Goal: Contribute content: Contribute content

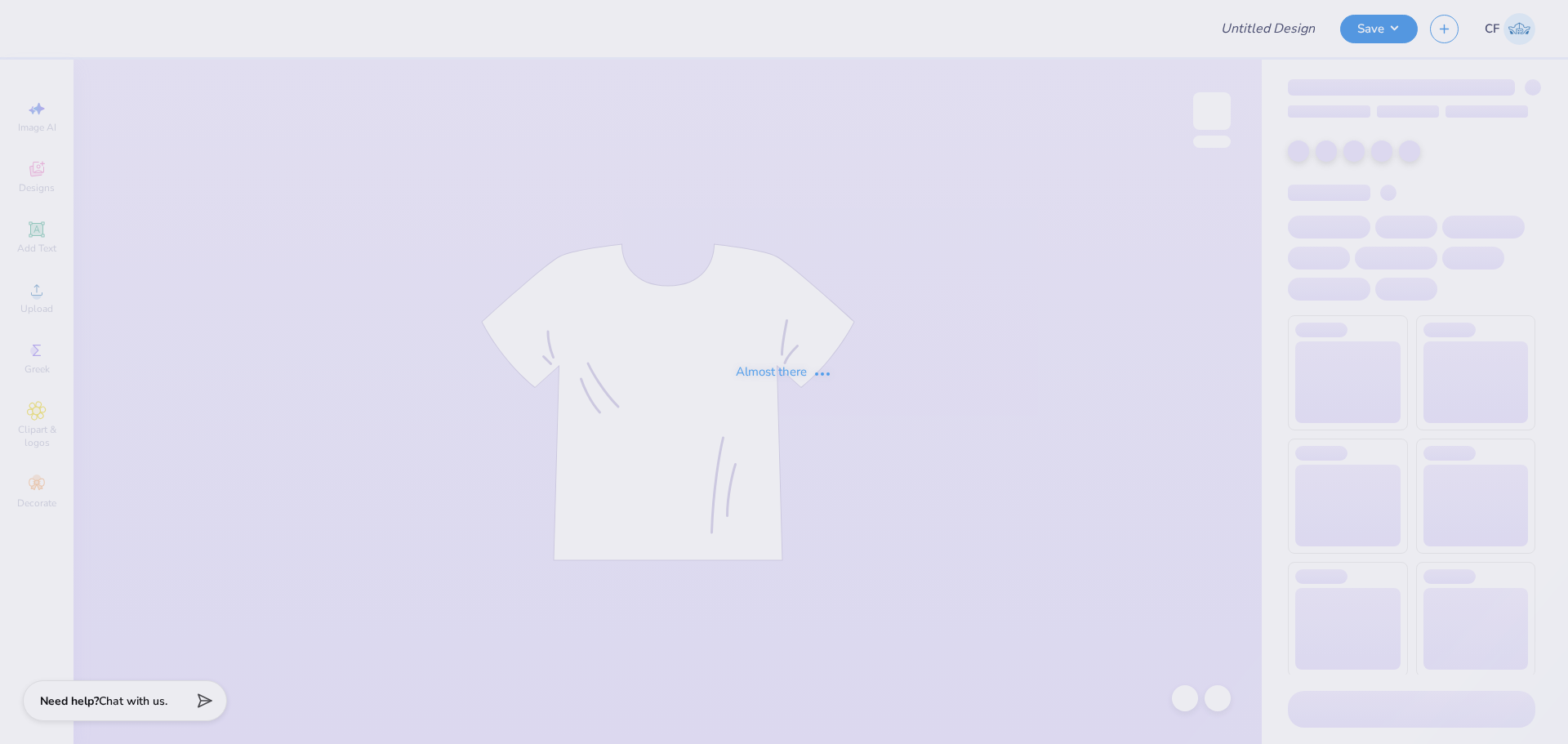
type input "Springfield Bars"
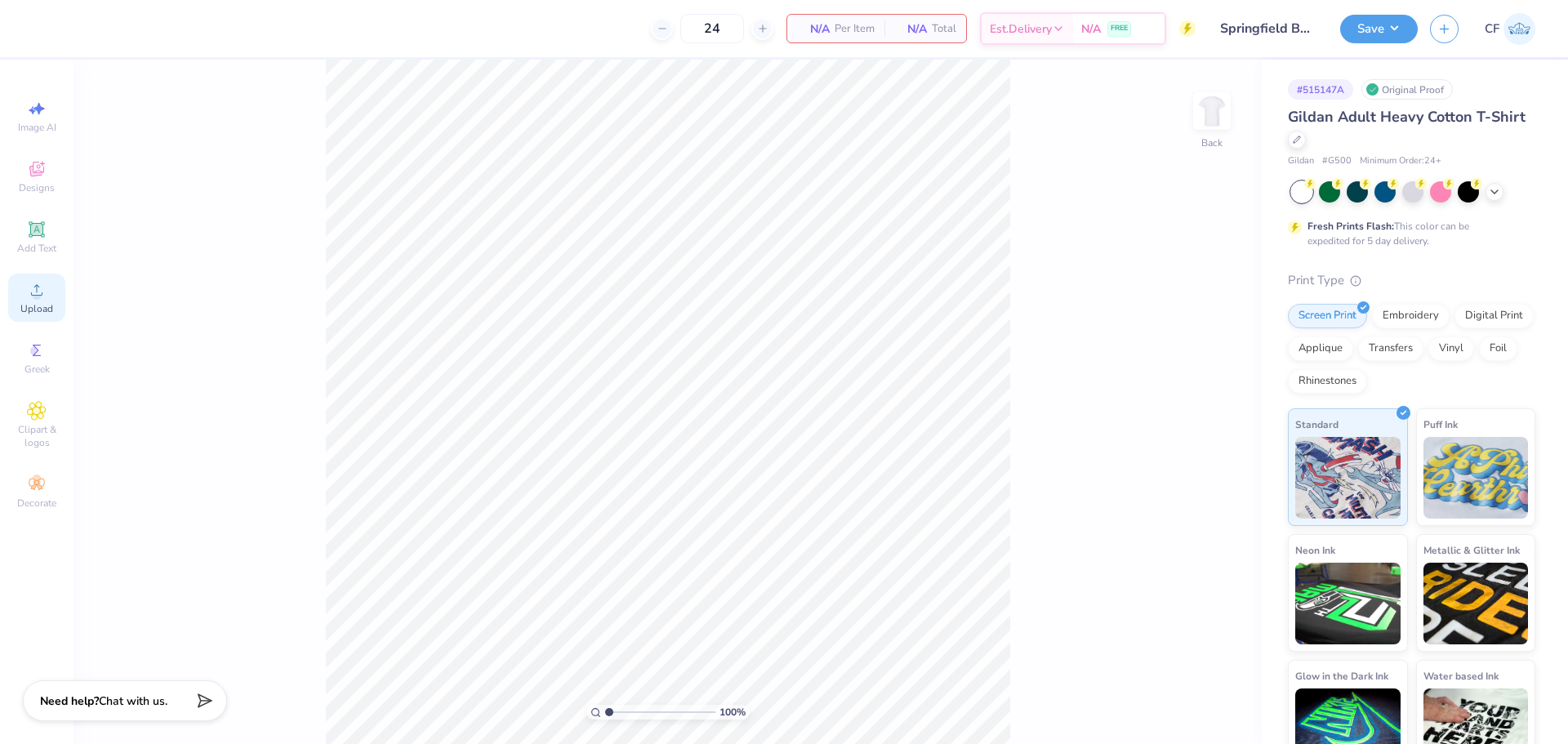
click at [32, 294] on icon at bounding box center [37, 290] width 12 height 12
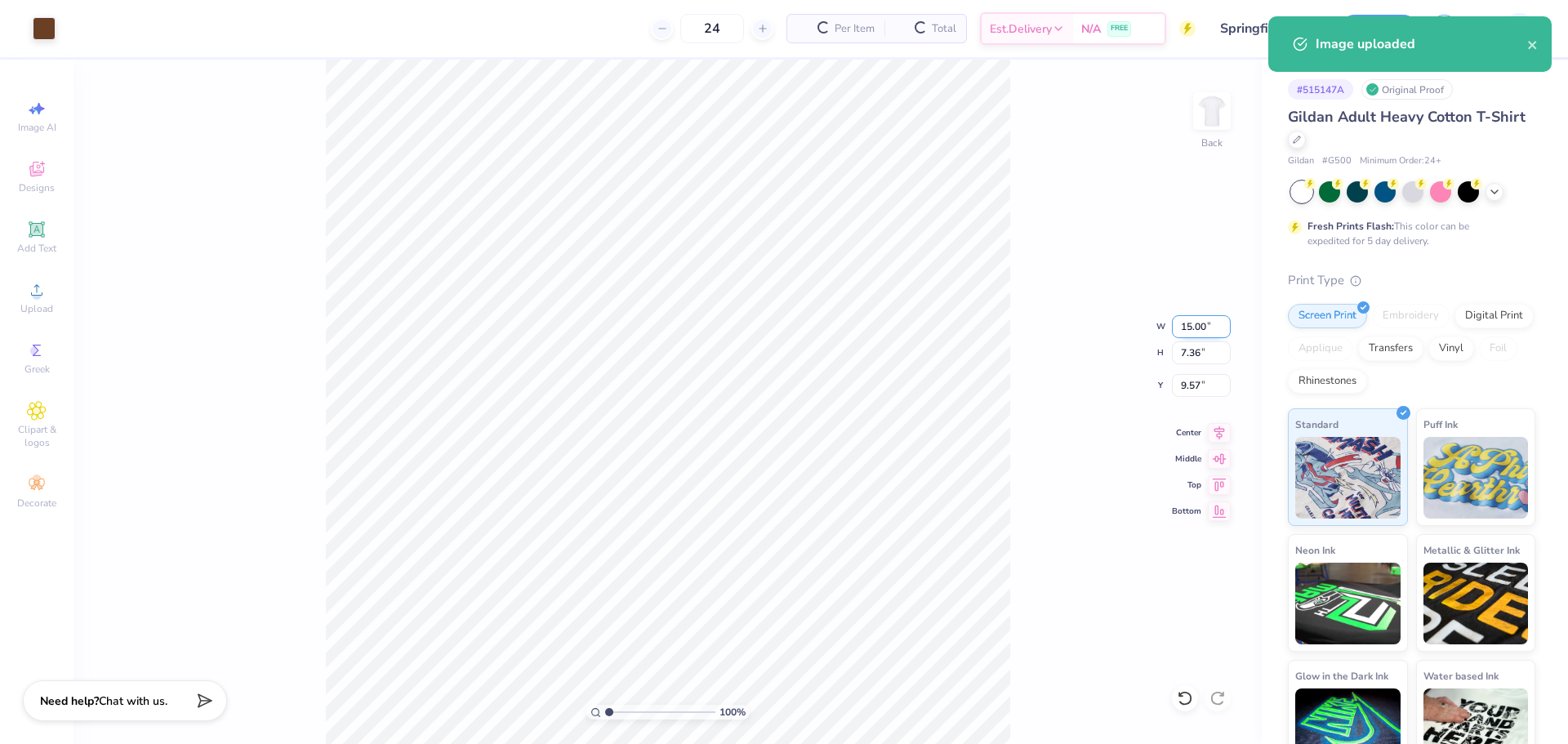
click at [1190, 328] on input "15.00" at bounding box center [1201, 326] width 59 height 23
type input "5.00"
type input "2.45"
click at [1196, 391] on input "12.02" at bounding box center [1201, 385] width 59 height 23
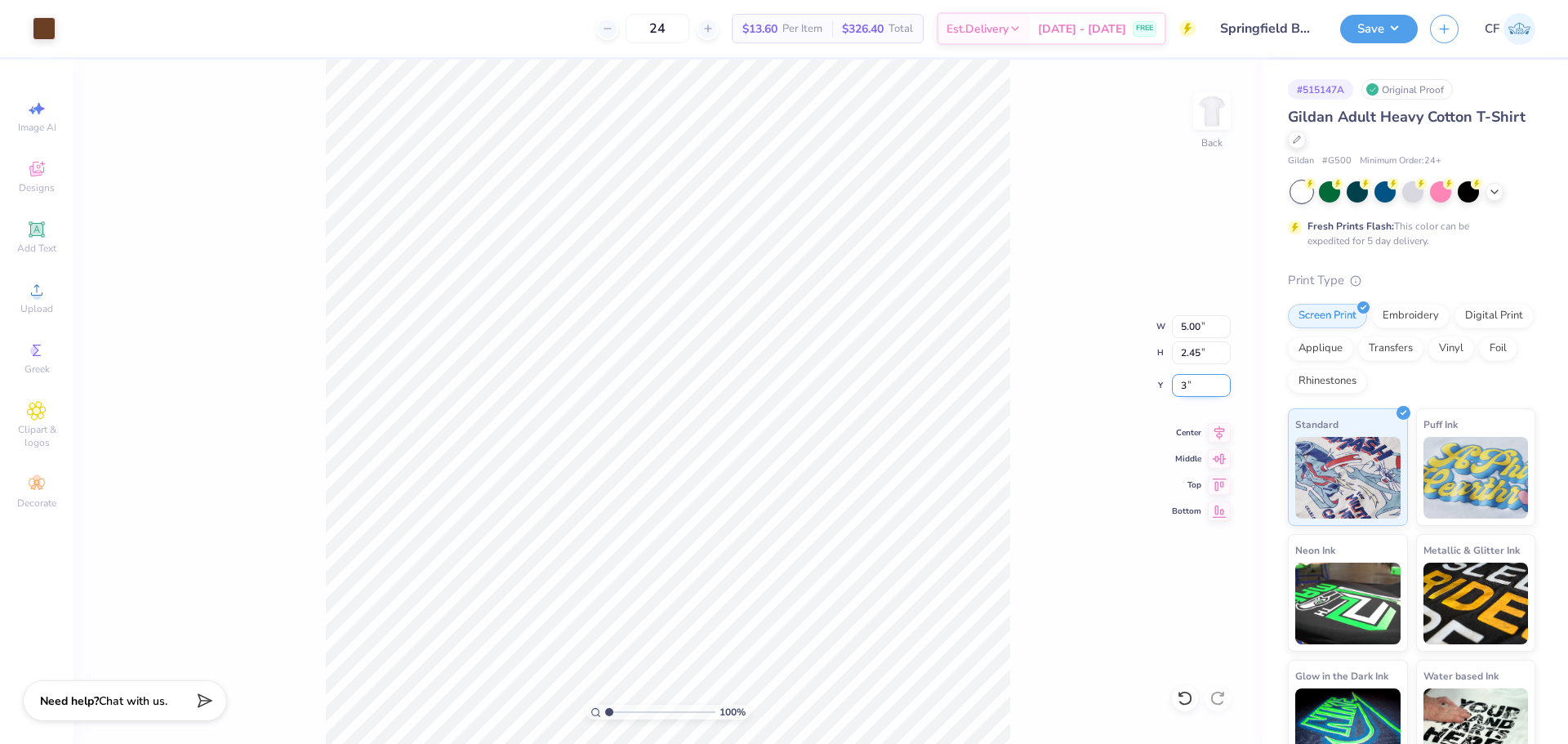
type input "3.00"
click at [1197, 324] on input "5.00" at bounding box center [1201, 326] width 59 height 23
type input "4.00"
type input "1.96"
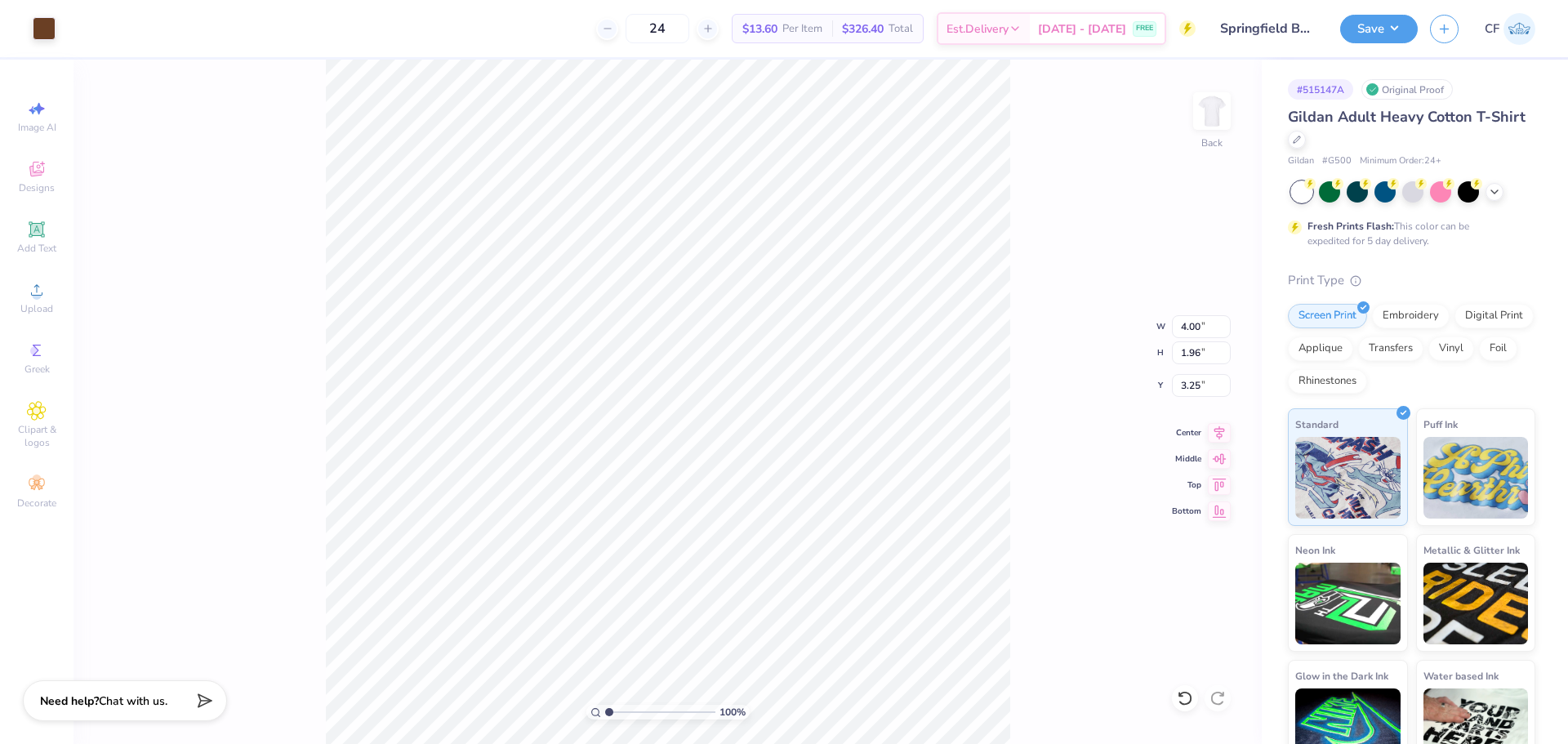
type input "3.00"
click at [1200, 106] on img at bounding box center [1211, 111] width 65 height 65
click at [38, 304] on span "Upload" at bounding box center [36, 309] width 33 height 13
click at [1195, 326] on input "14.65" at bounding box center [1201, 326] width 59 height 23
type input "12.50"
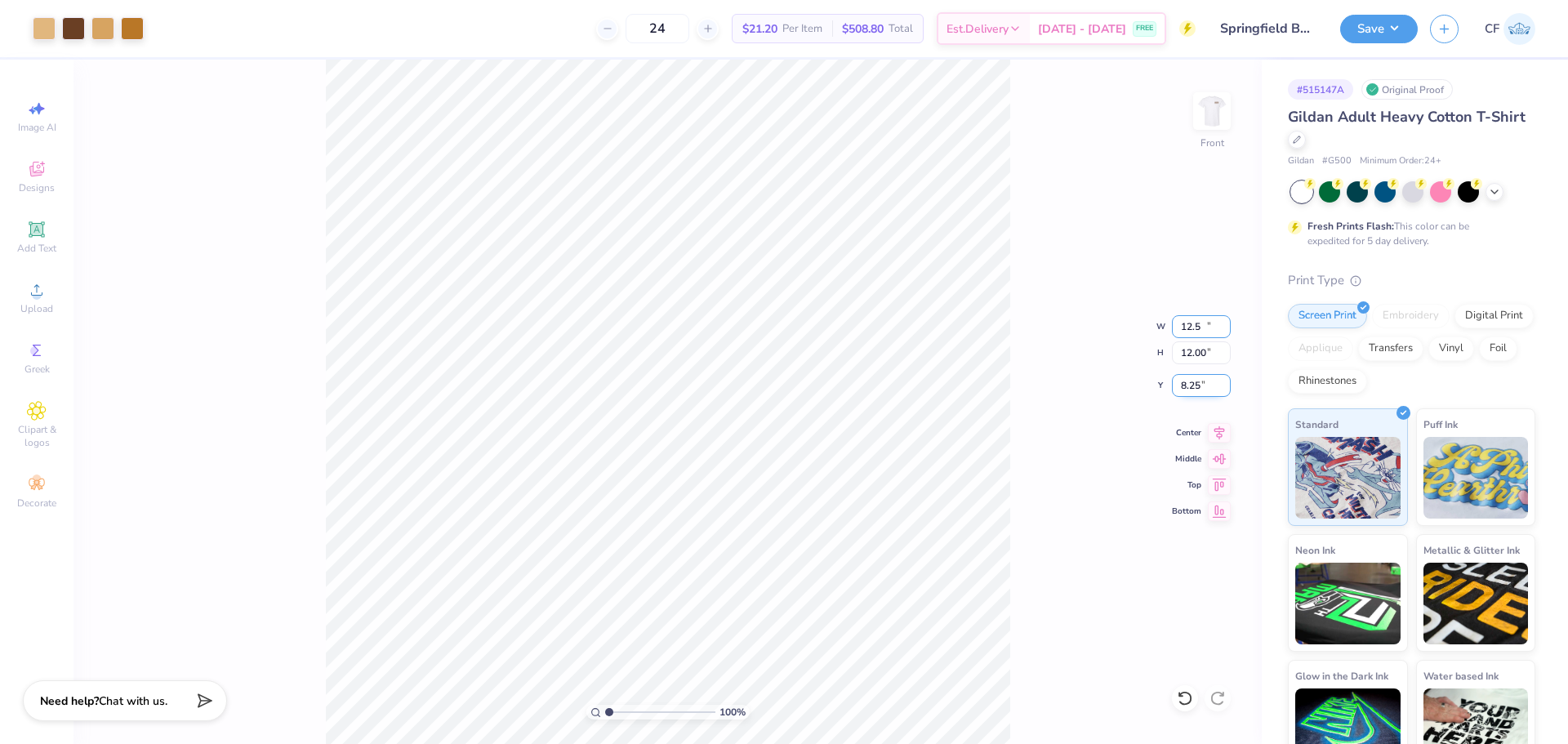
type input "12.00"
click at [1199, 391] on input "8.25" at bounding box center [1201, 385] width 59 height 23
type input "3.00"
click at [1082, 279] on div "100 % Front W 12.50 12.50 " H 12.00 12.00 " Y 3.00 3.00 " Center Middle Top Bot…" at bounding box center [667, 402] width 1188 height 685
click at [1034, 264] on div "100 % Front W 12.50 12.50 " H 12.00 12.00 " Y 3.00 3.00 " Center Middle Top Bot…" at bounding box center [667, 402] width 1188 height 685
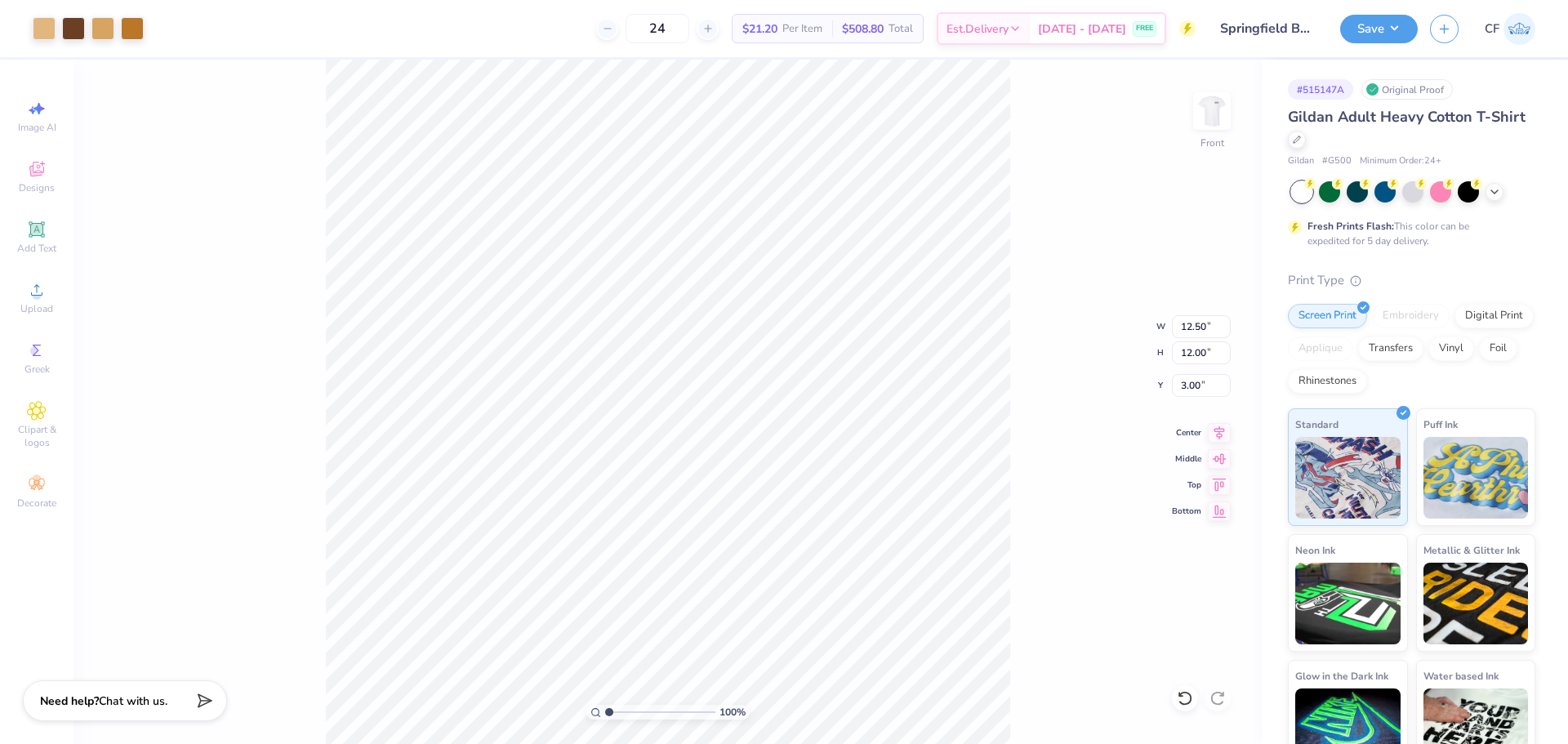
click at [1025, 438] on div "100 % Front W 12.50 12.50 " H 12.00 12.00 " Y 3.00 3.00 " Center Middle Top Bot…" at bounding box center [667, 402] width 1188 height 685
click at [30, 301] on div "Upload" at bounding box center [37, 298] width 58 height 48
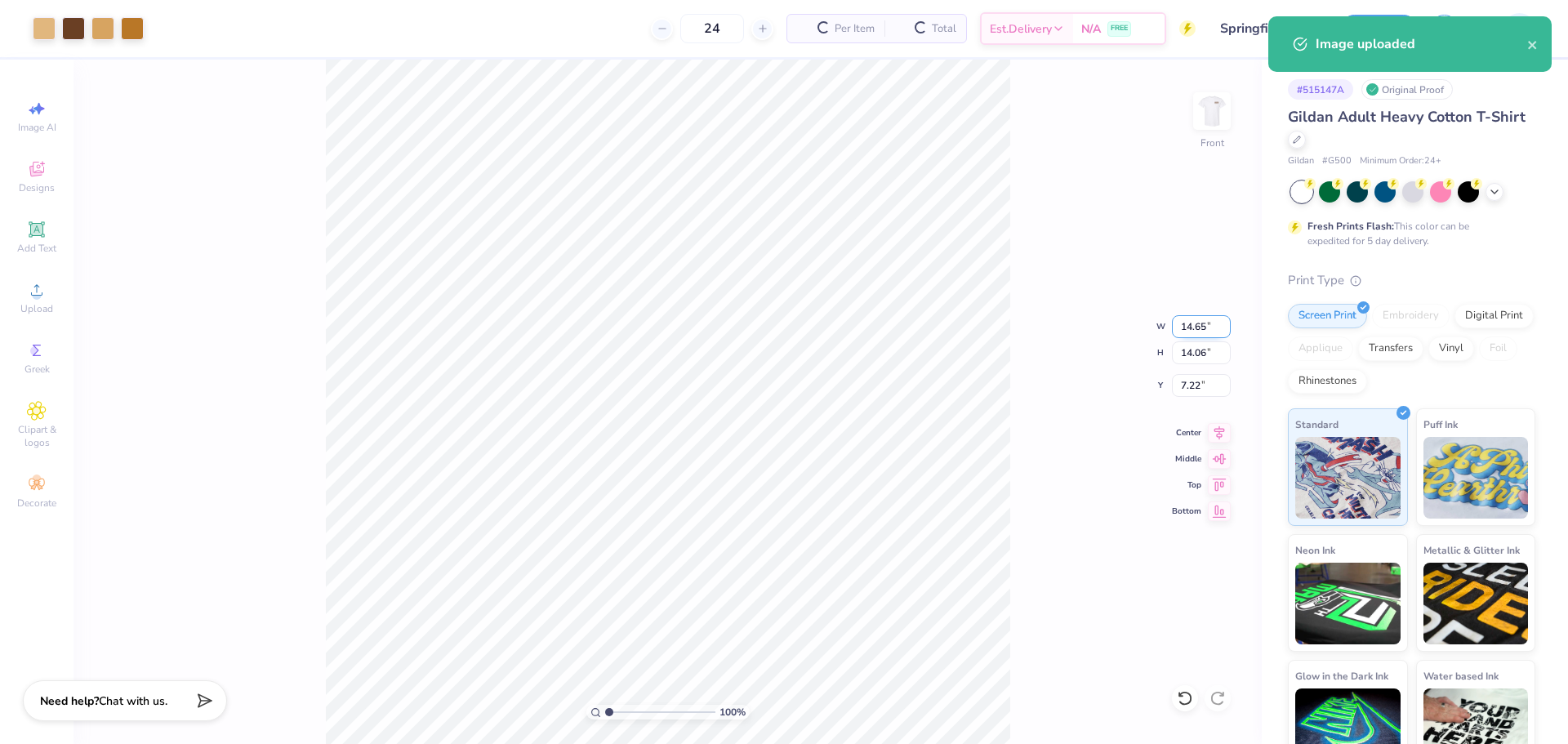
click at [1195, 323] on input "14.65" at bounding box center [1201, 326] width 59 height 23
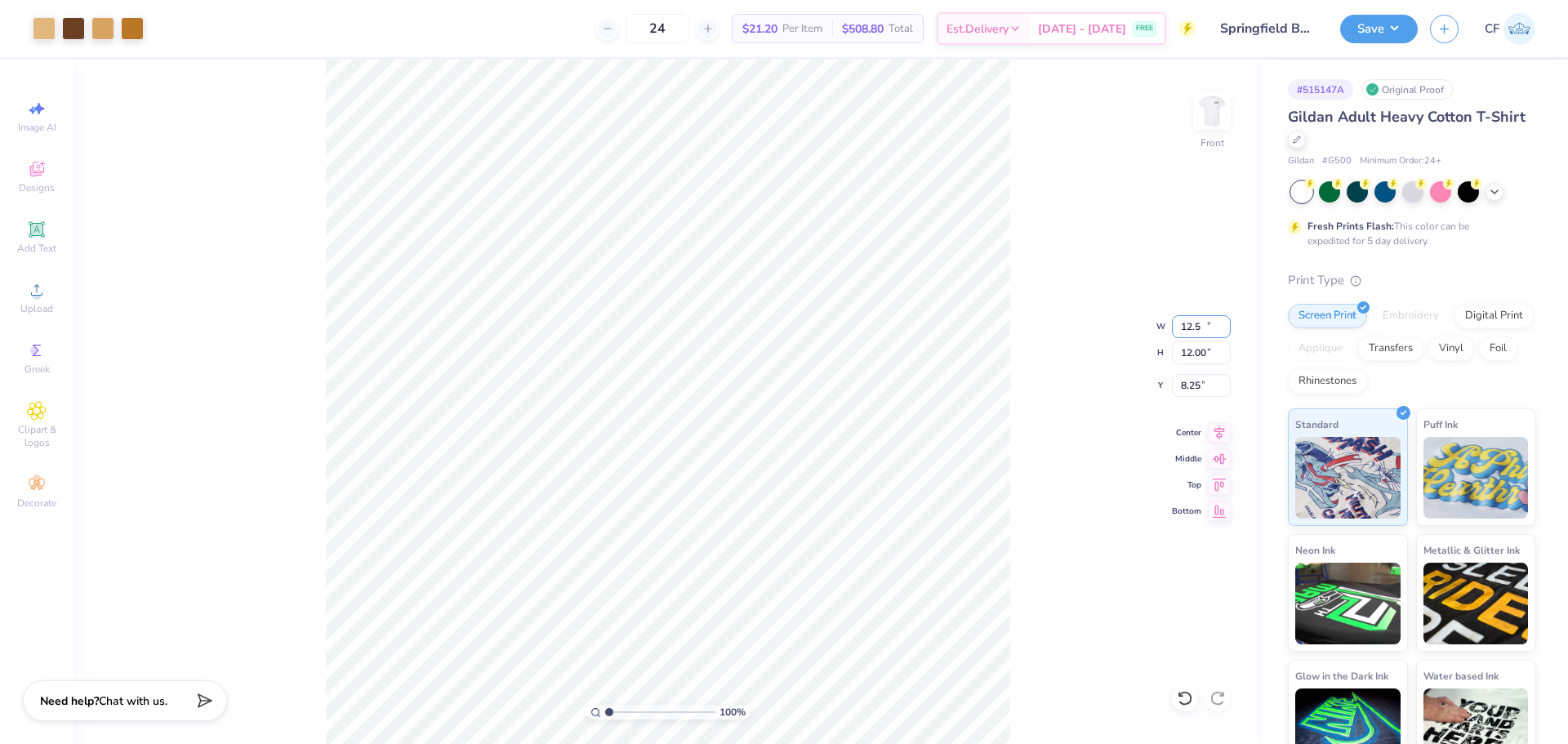
type input "12.50"
type input "12.00"
click at [1195, 385] on input "8.25" at bounding box center [1201, 385] width 59 height 23
type input "3.00"
click at [1209, 128] on img at bounding box center [1211, 111] width 65 height 65
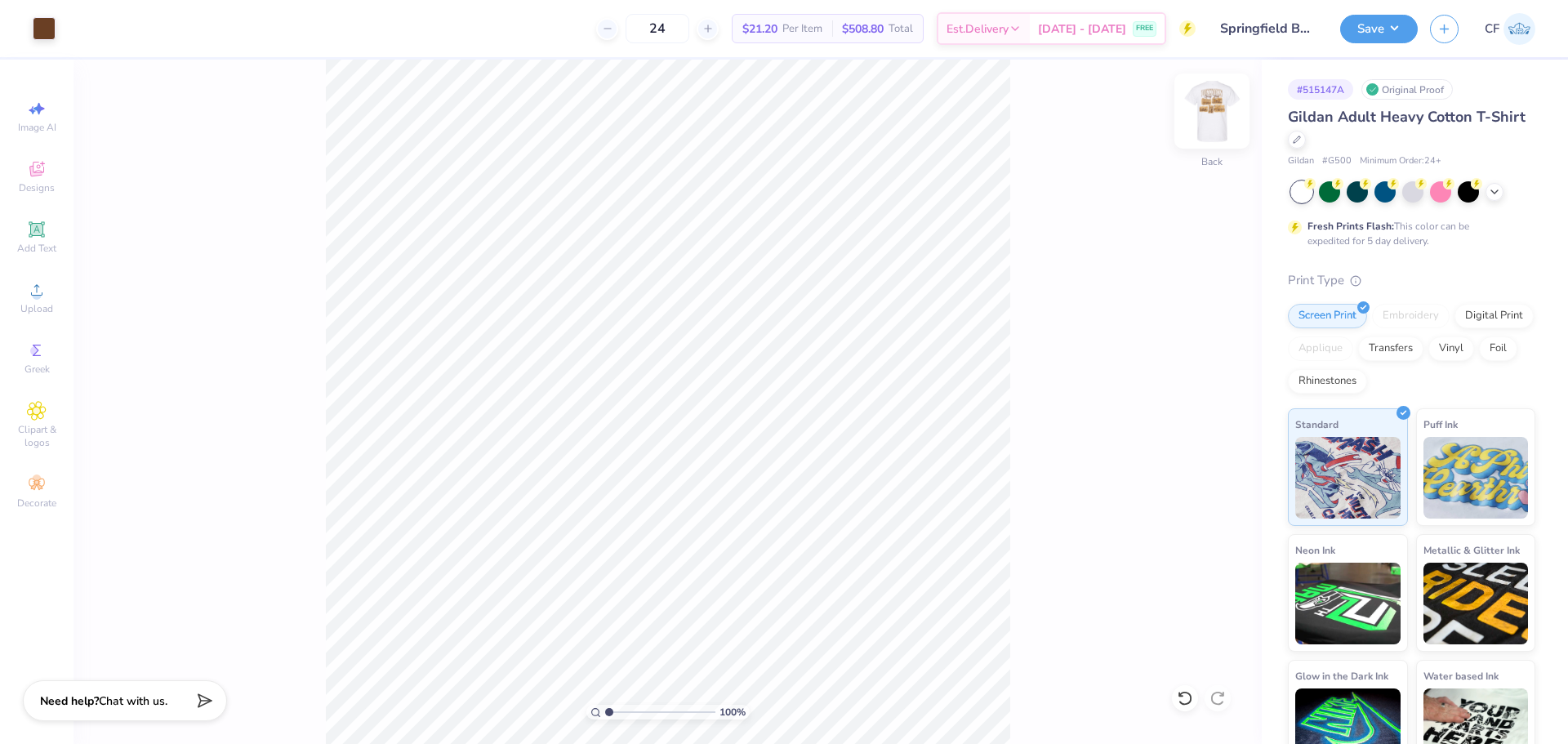
click at [1202, 113] on img at bounding box center [1211, 111] width 65 height 65
click at [1202, 116] on img at bounding box center [1211, 111] width 65 height 65
click at [1202, 116] on img at bounding box center [1211, 111] width 33 height 33
click at [52, 308] on span "Upload" at bounding box center [36, 309] width 33 height 13
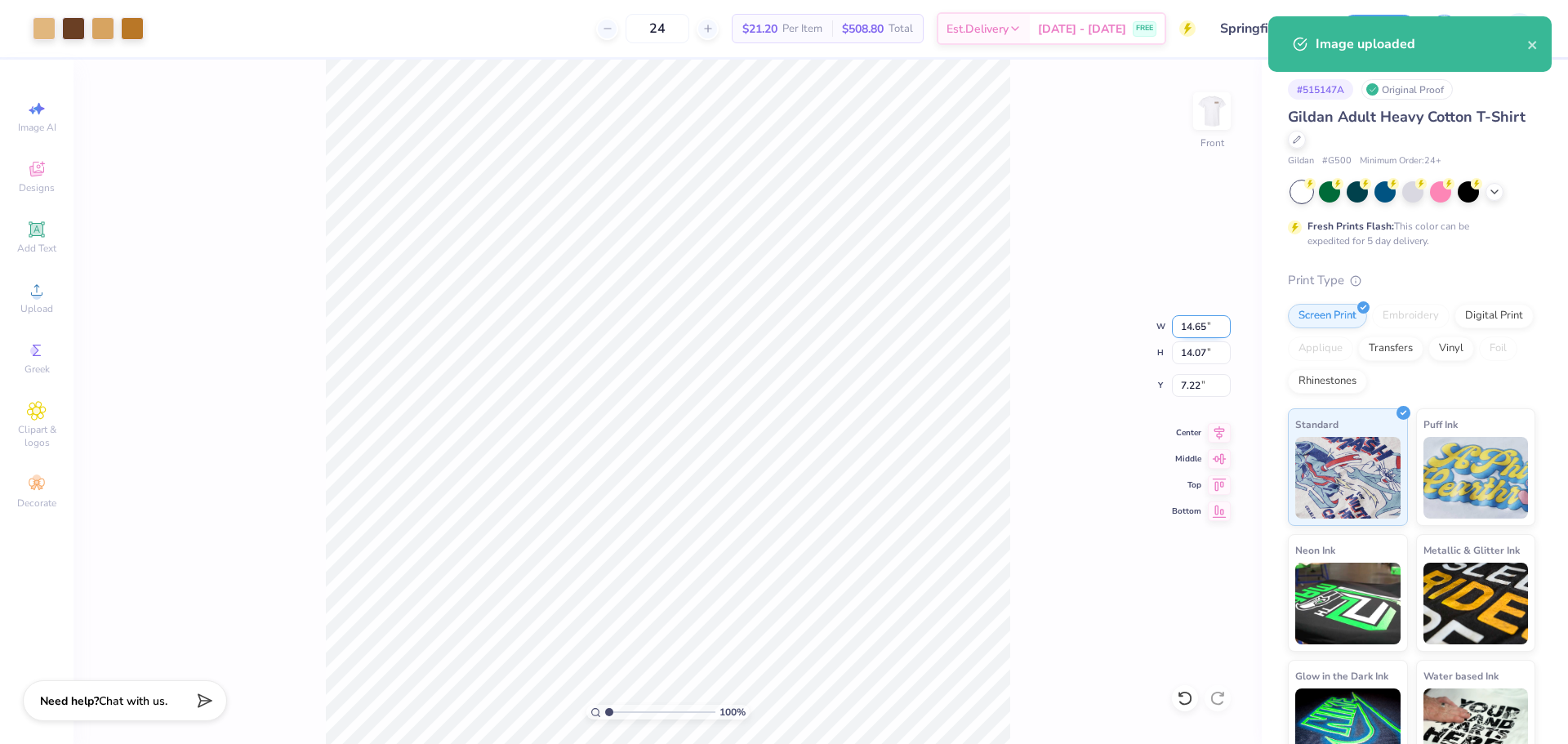
click at [1205, 329] on input "14.65" at bounding box center [1201, 326] width 59 height 23
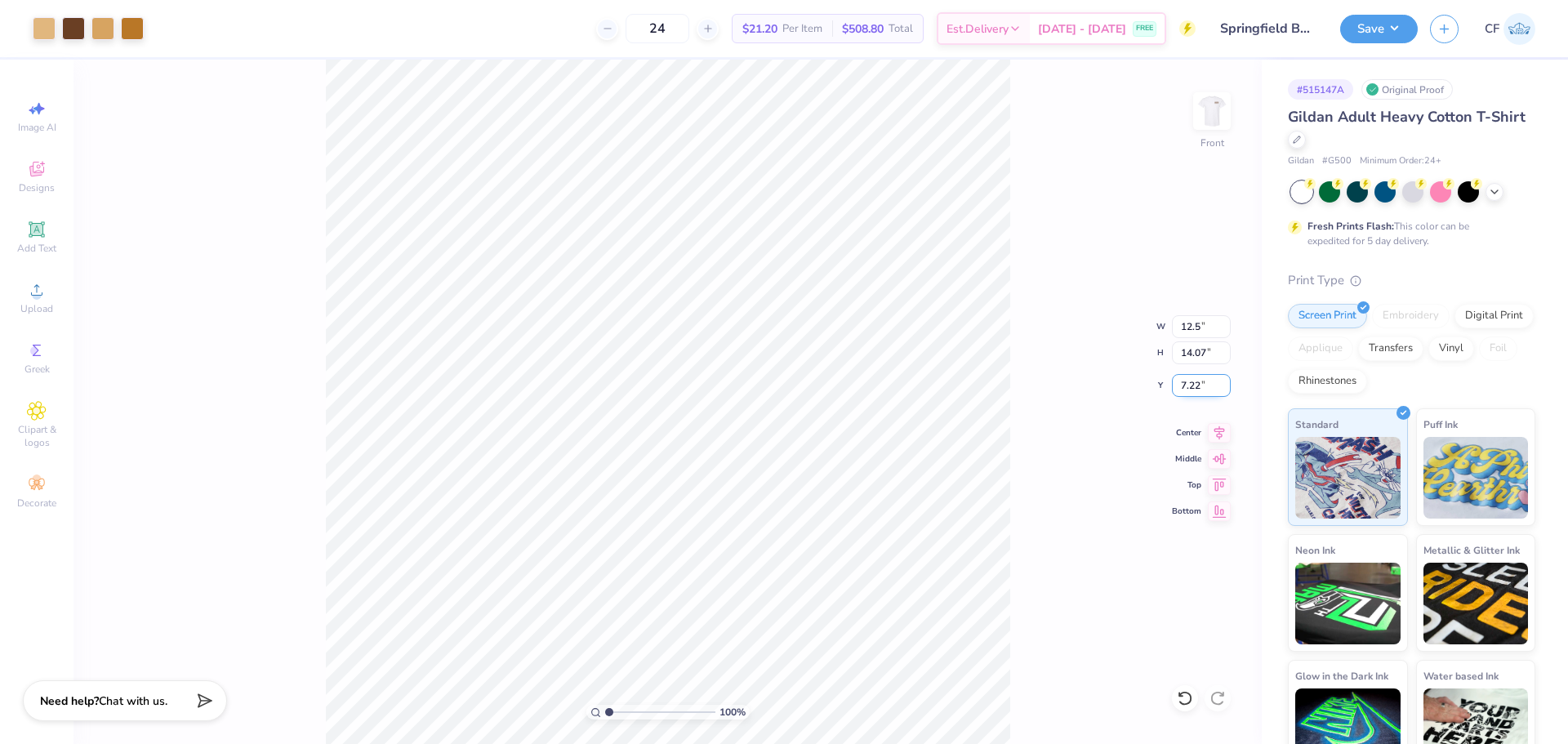
click at [1196, 384] on input "7.22" at bounding box center [1201, 385] width 59 height 23
type input "12.50"
type input "12.01"
type input "3.00"
click at [1368, 34] on button "Save" at bounding box center [1378, 27] width 78 height 28
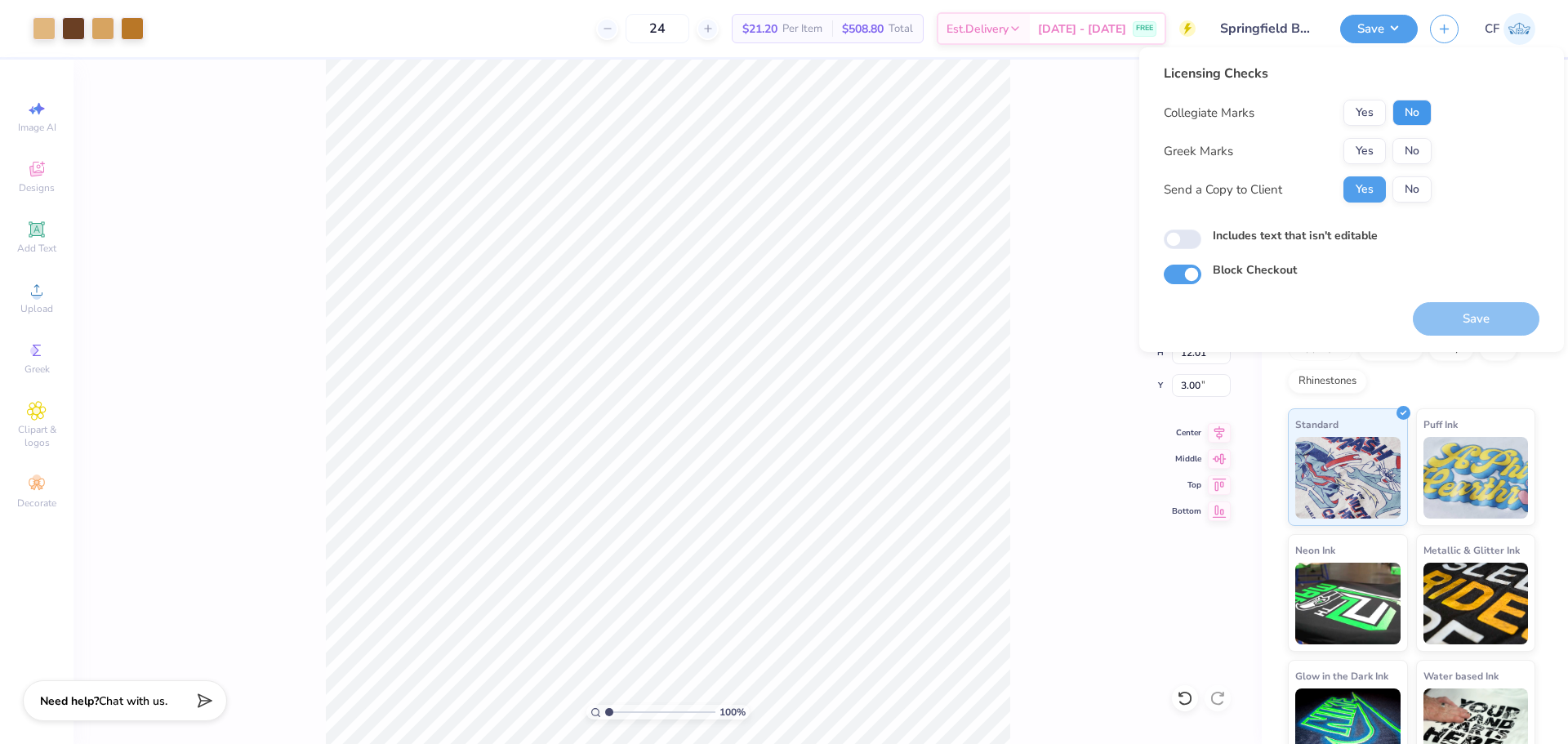
click at [1403, 114] on button "No" at bounding box center [1411, 113] width 39 height 26
click at [1411, 150] on button "No" at bounding box center [1411, 151] width 39 height 26
click at [1191, 239] on input "Includes text that isn't editable" at bounding box center [1182, 239] width 38 height 20
checkbox input "true"
click at [1454, 316] on button "Save" at bounding box center [1476, 319] width 127 height 33
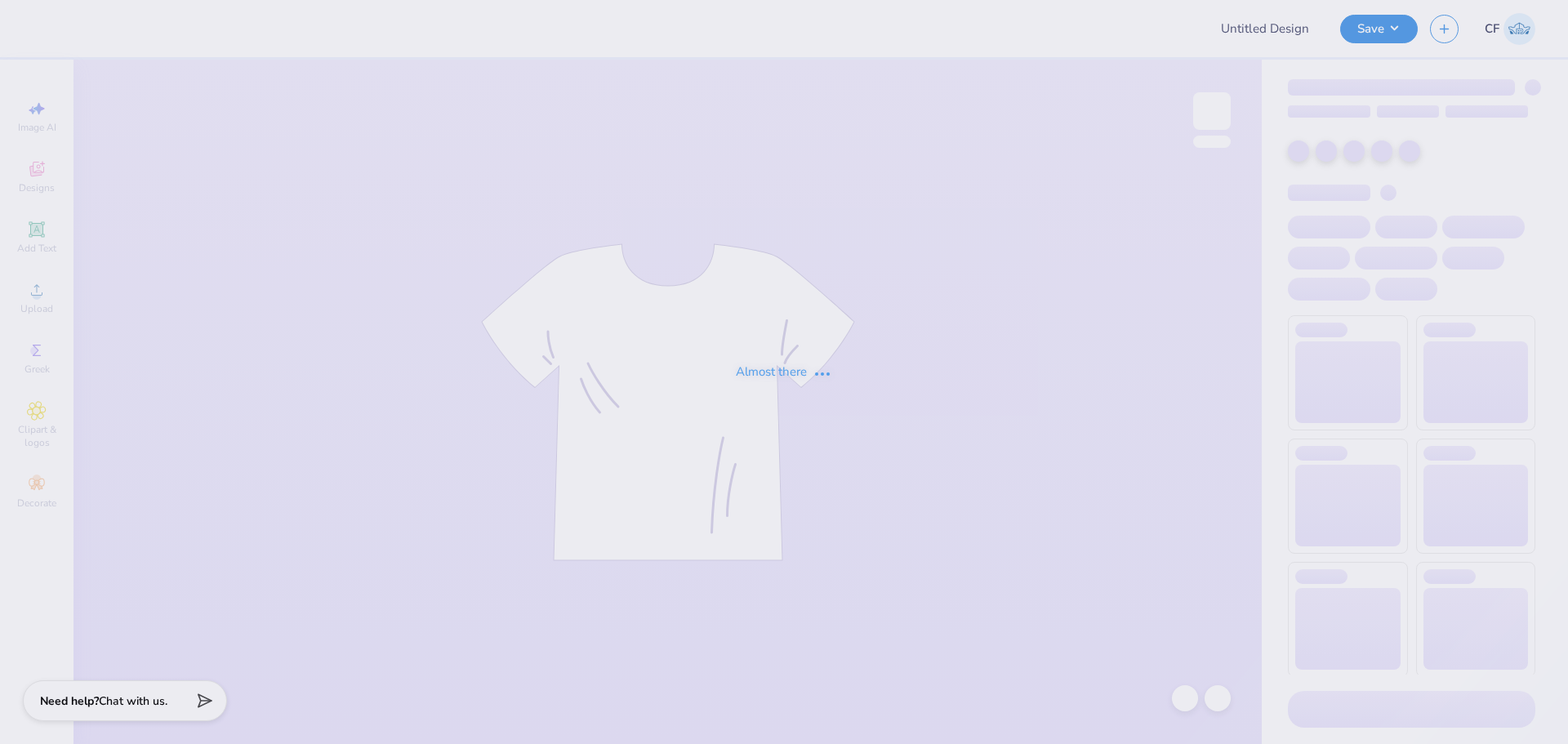
type input "WPI SGA Merch!"
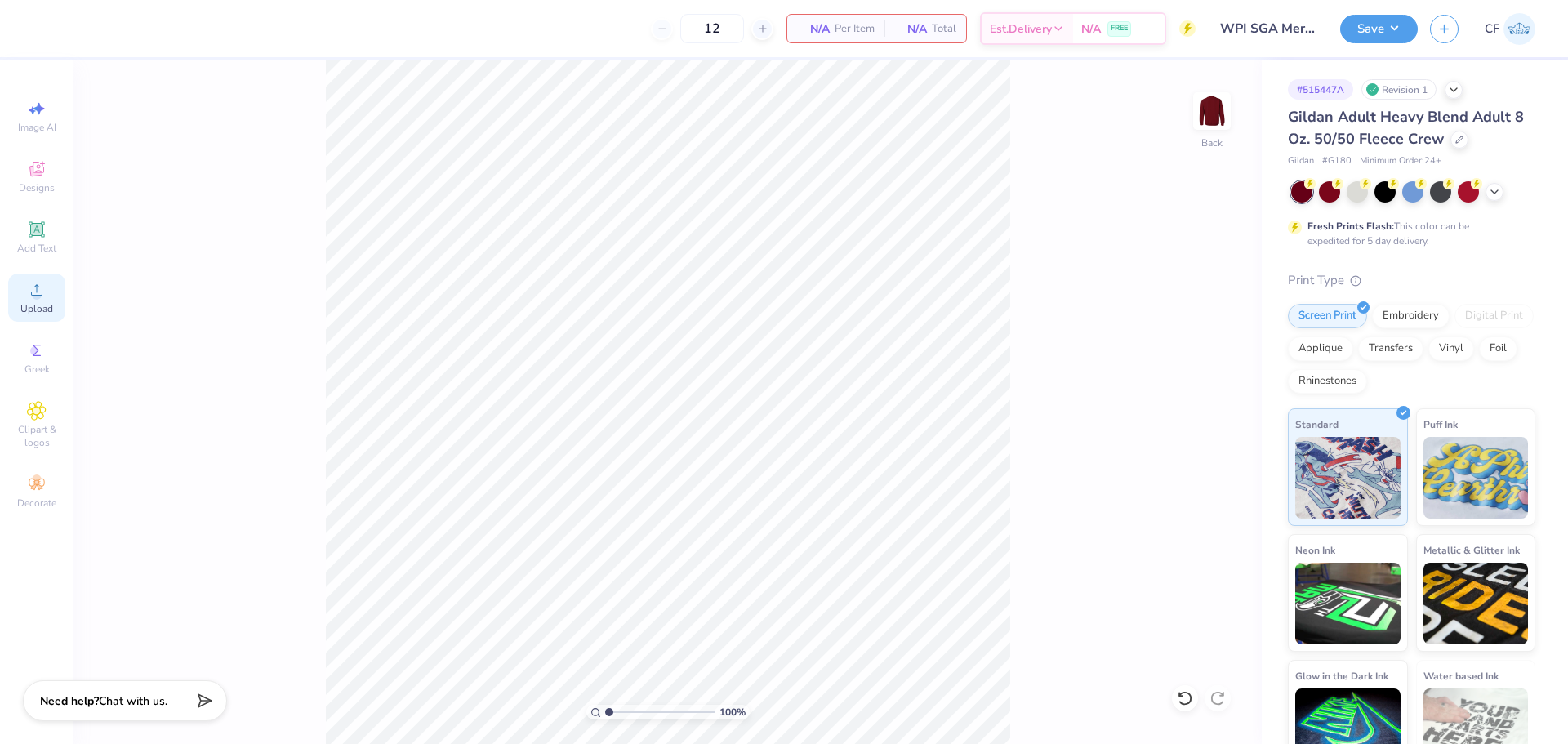
click at [48, 287] on div "Upload" at bounding box center [37, 298] width 58 height 48
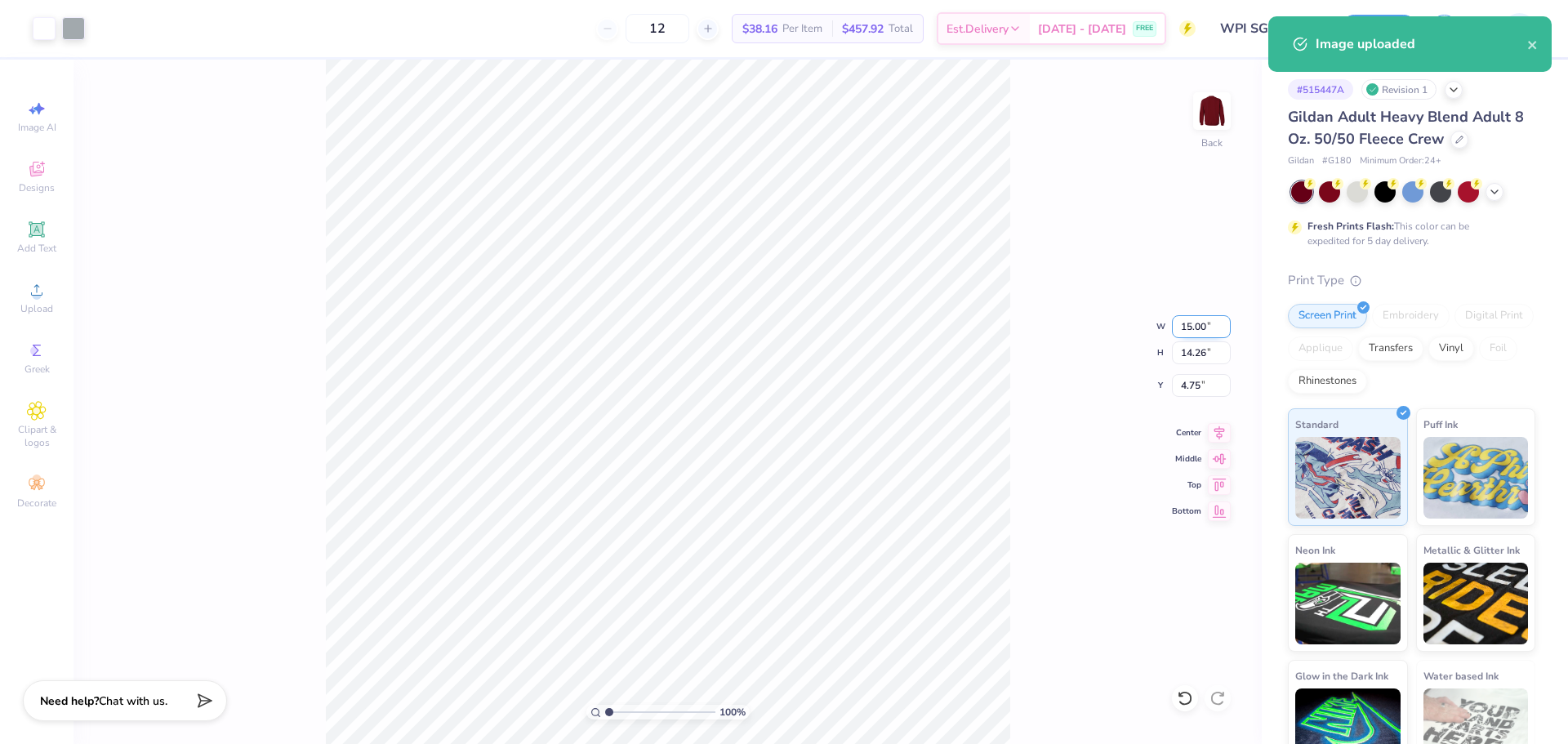
click at [1187, 326] on input "15.00" at bounding box center [1201, 326] width 59 height 23
type input "3.00"
type input "2.85"
type input "10.45"
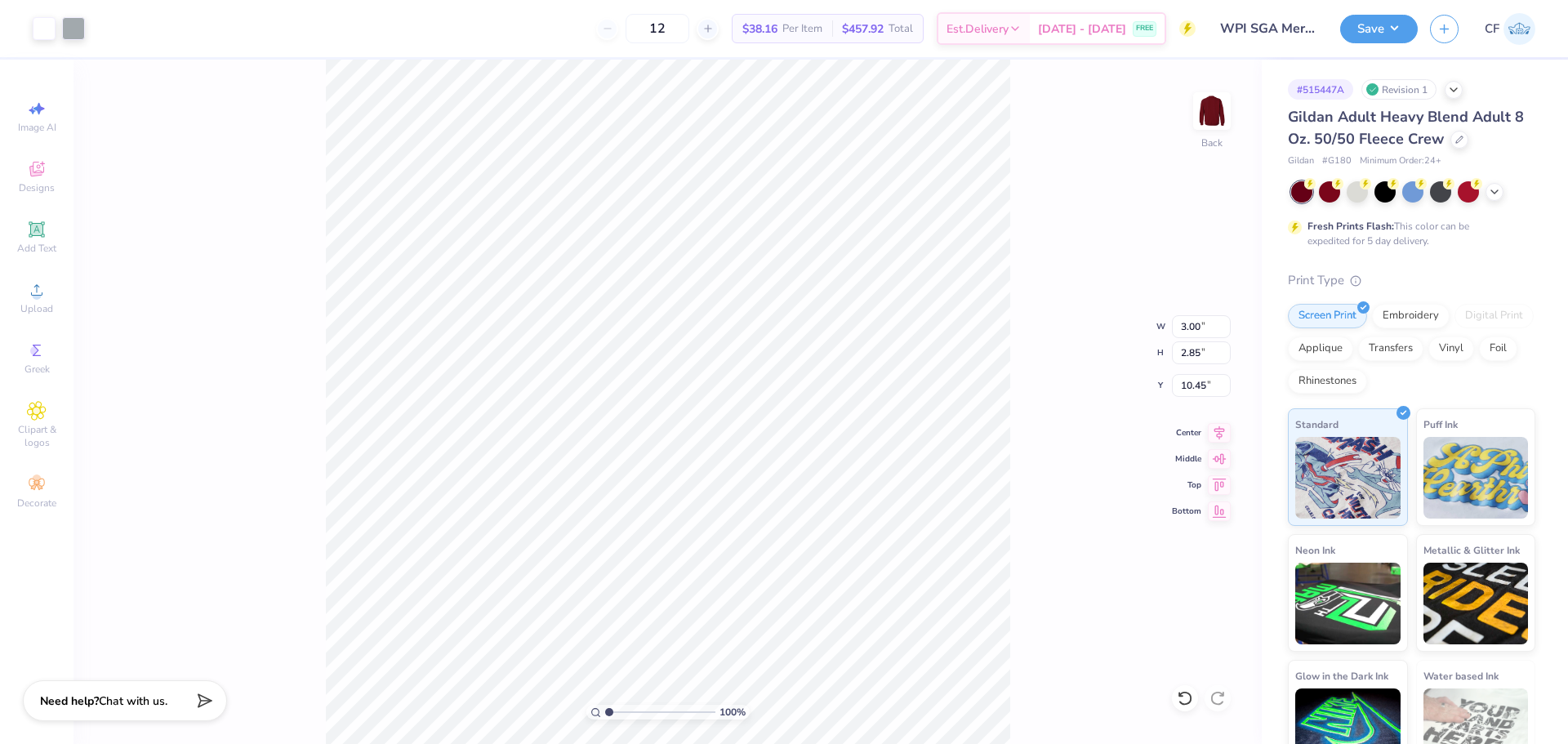
type input "3.00"
click at [1362, 20] on button "Save" at bounding box center [1378, 27] width 78 height 28
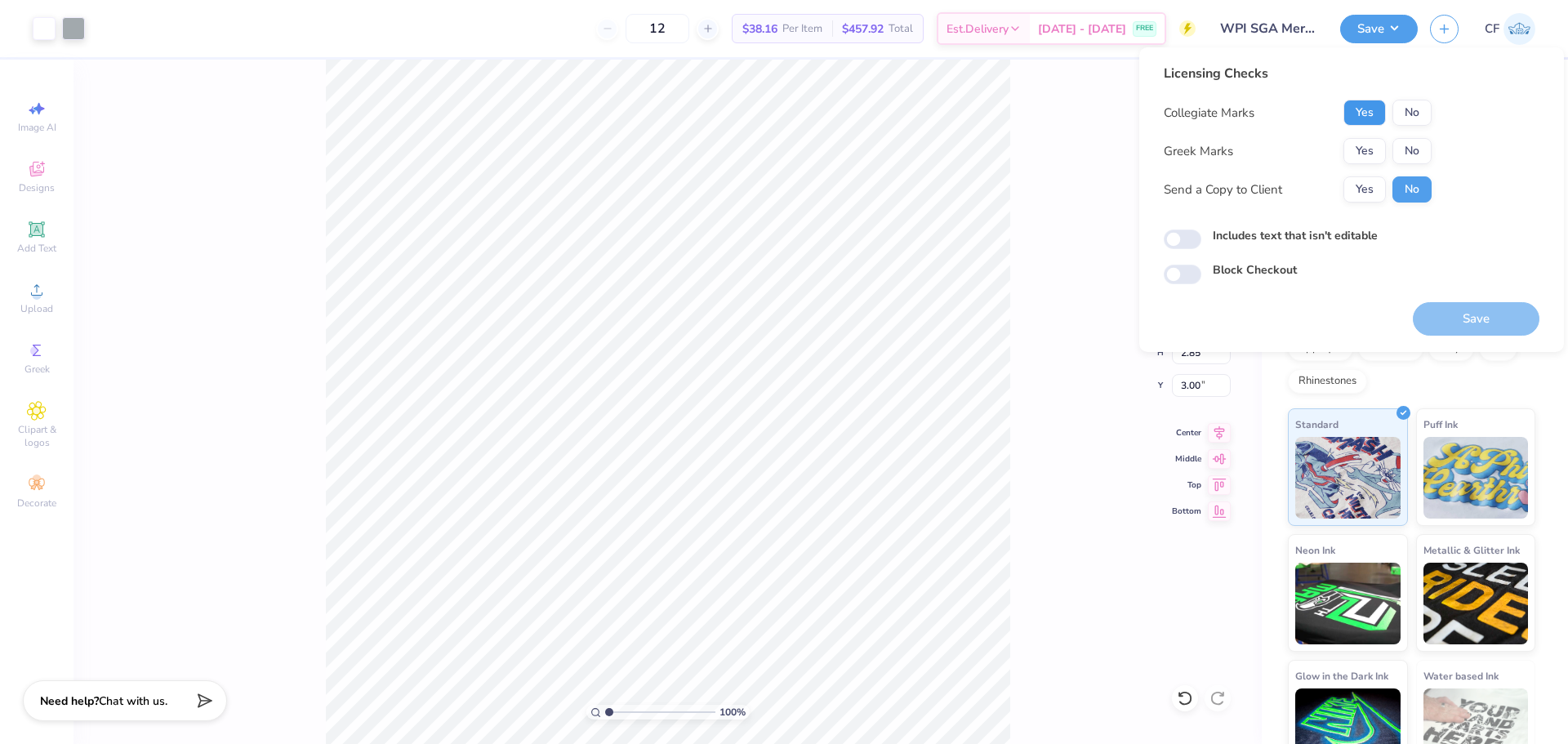
click at [1375, 110] on button "Yes" at bounding box center [1364, 113] width 43 height 26
click at [1411, 148] on button "No" at bounding box center [1411, 151] width 39 height 26
click at [1373, 184] on button "Yes" at bounding box center [1364, 189] width 43 height 26
click at [1197, 239] on input "Includes text that isn't editable" at bounding box center [1182, 239] width 38 height 20
checkbox input "true"
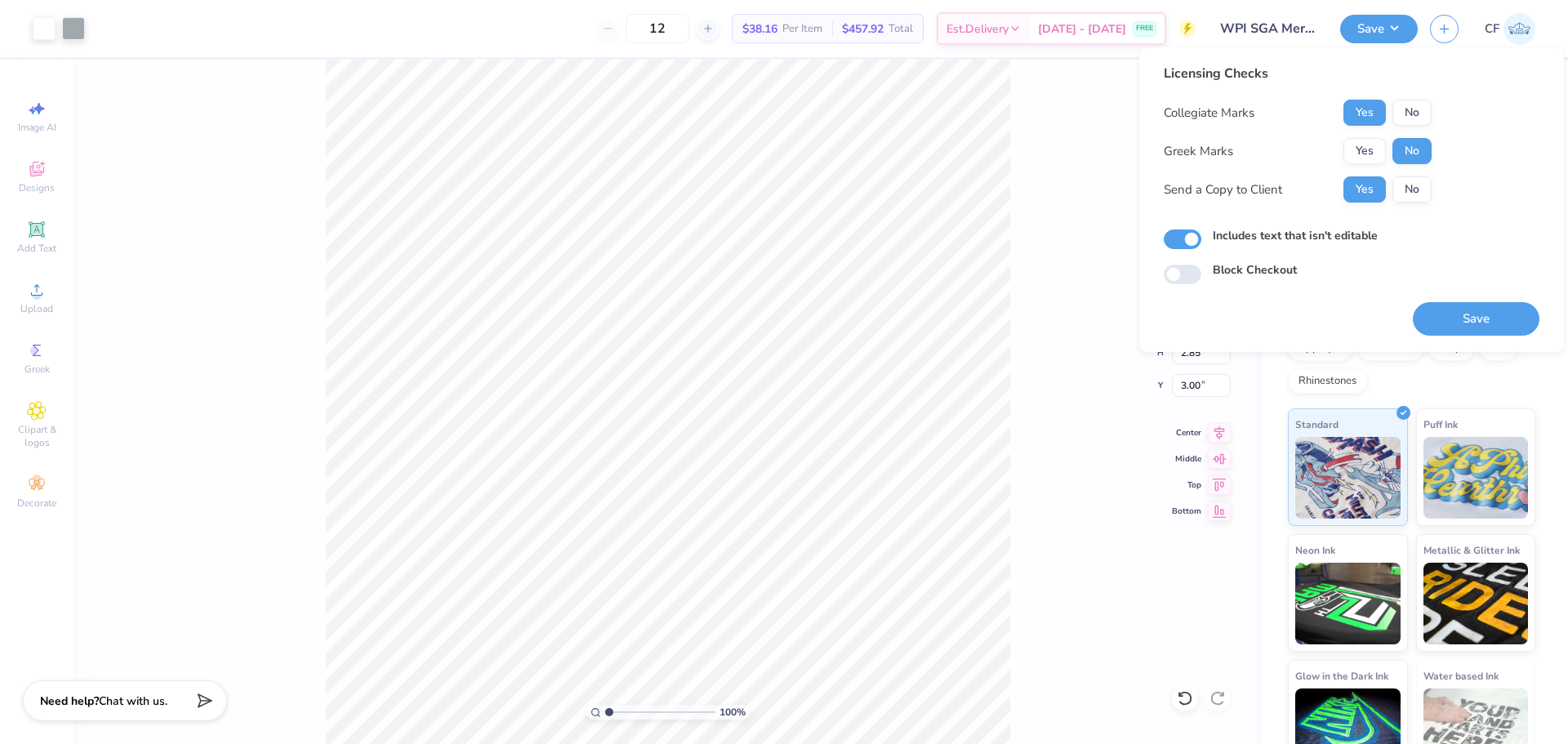
click at [1443, 320] on button "Save" at bounding box center [1476, 319] width 127 height 33
